Goal: Check status

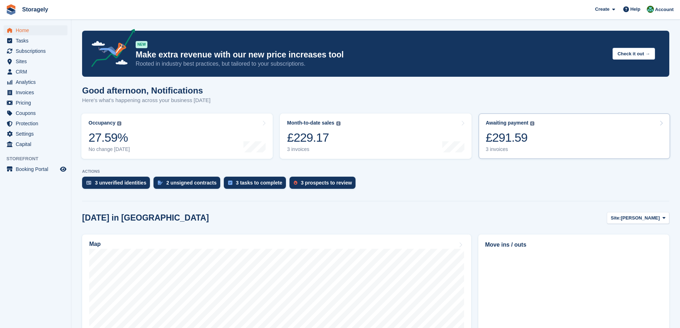
click at [610, 130] on link "Awaiting payment The total outstanding balance on all open invoices. £291.59 3 …" at bounding box center [574, 136] width 191 height 45
click at [522, 122] on div "Awaiting payment" at bounding box center [507, 123] width 43 height 6
click at [509, 138] on div "£291.59" at bounding box center [510, 137] width 49 height 15
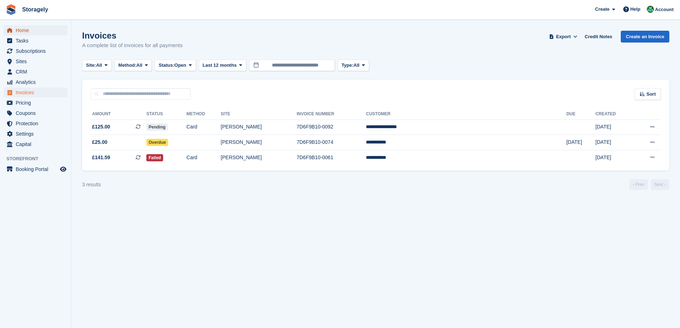
click at [18, 27] on span "Home" at bounding box center [37, 30] width 43 height 10
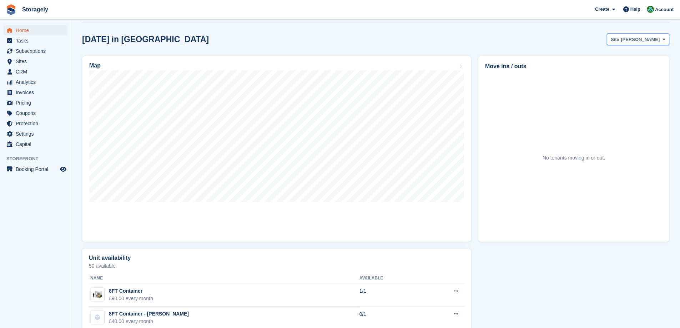
click at [651, 40] on span "[PERSON_NAME]" at bounding box center [640, 39] width 39 height 7
click at [627, 66] on link "[PERSON_NAME]" at bounding box center [635, 69] width 62 height 13
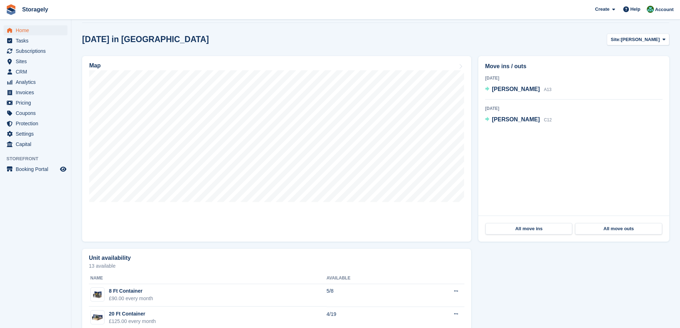
click at [473, 68] on div "Map" at bounding box center [277, 149] width 397 height 193
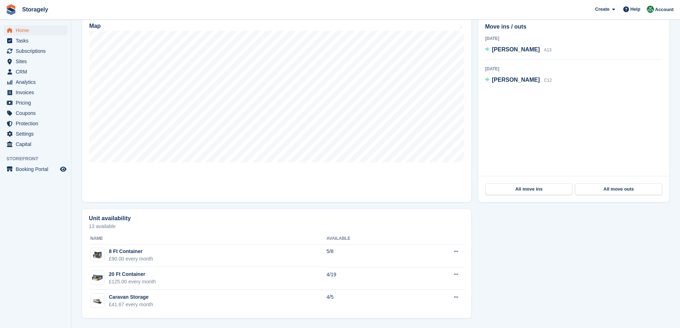
scroll to position [0, 0]
